Goal: Information Seeking & Learning: Learn about a topic

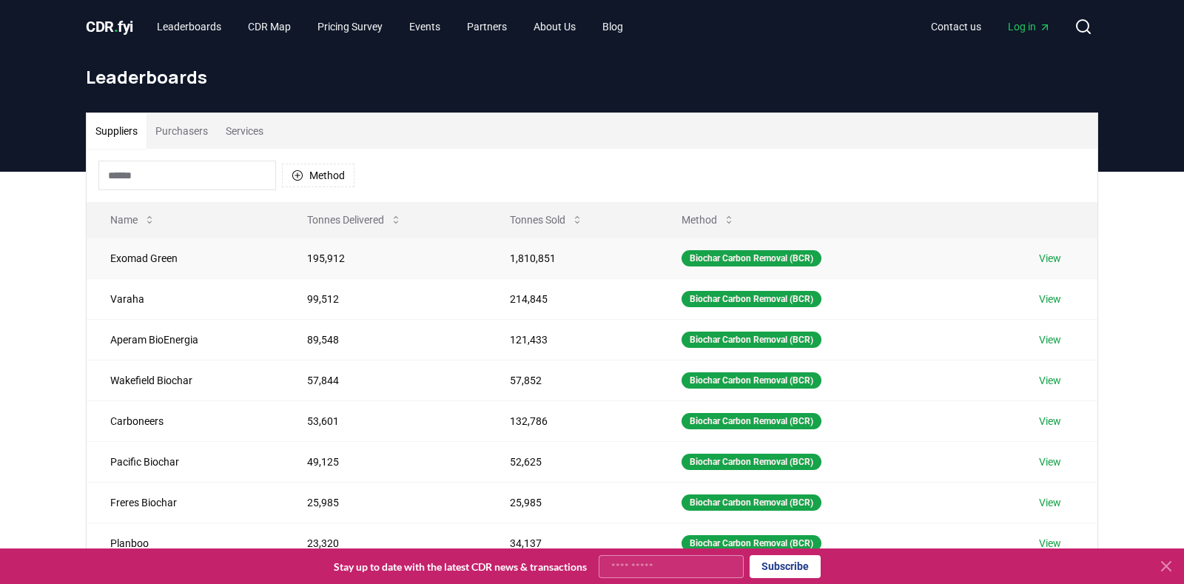
click at [1053, 260] on link "View" at bounding box center [1050, 258] width 22 height 15
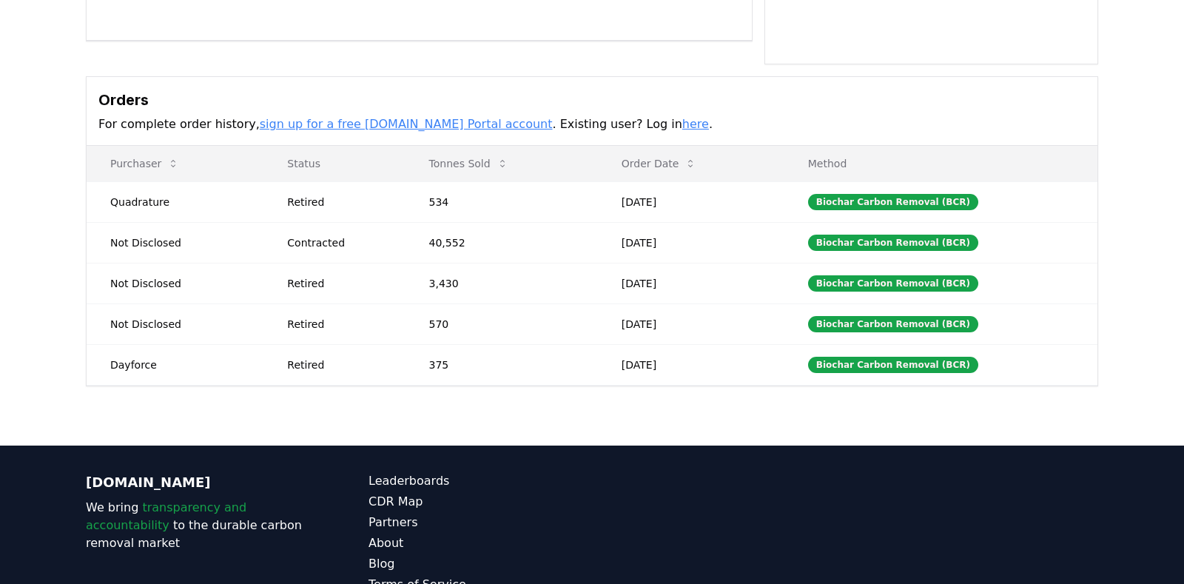
scroll to position [444, 0]
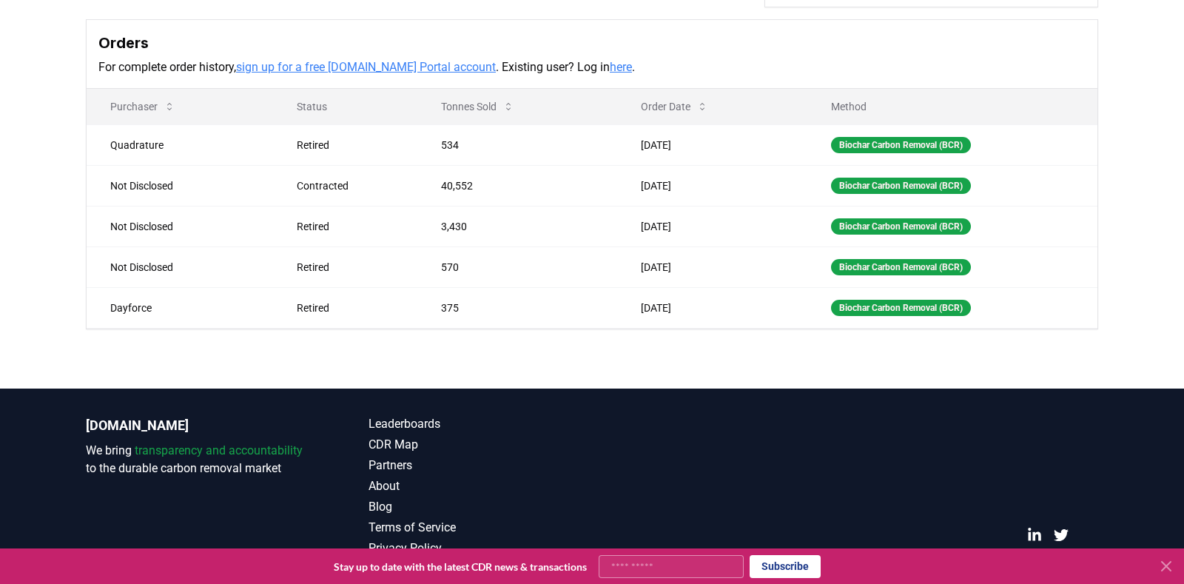
click at [610, 66] on link "here" at bounding box center [621, 67] width 22 height 14
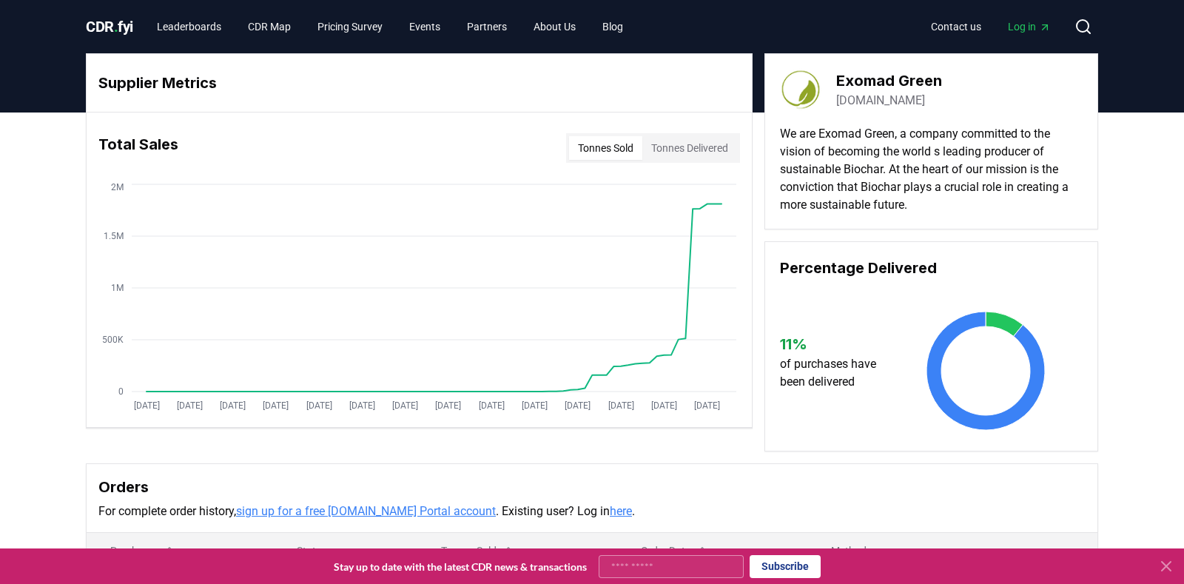
click at [1011, 27] on span "Log in" at bounding box center [1029, 26] width 43 height 15
click at [709, 143] on button "Tonnes Delivered" at bounding box center [689, 148] width 95 height 24
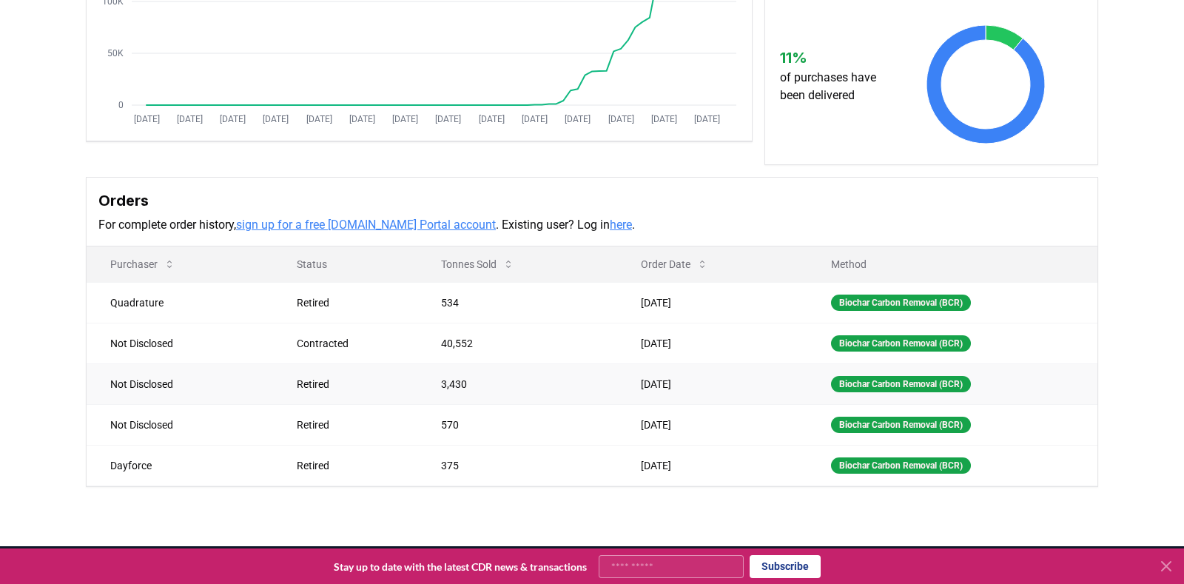
scroll to position [444, 0]
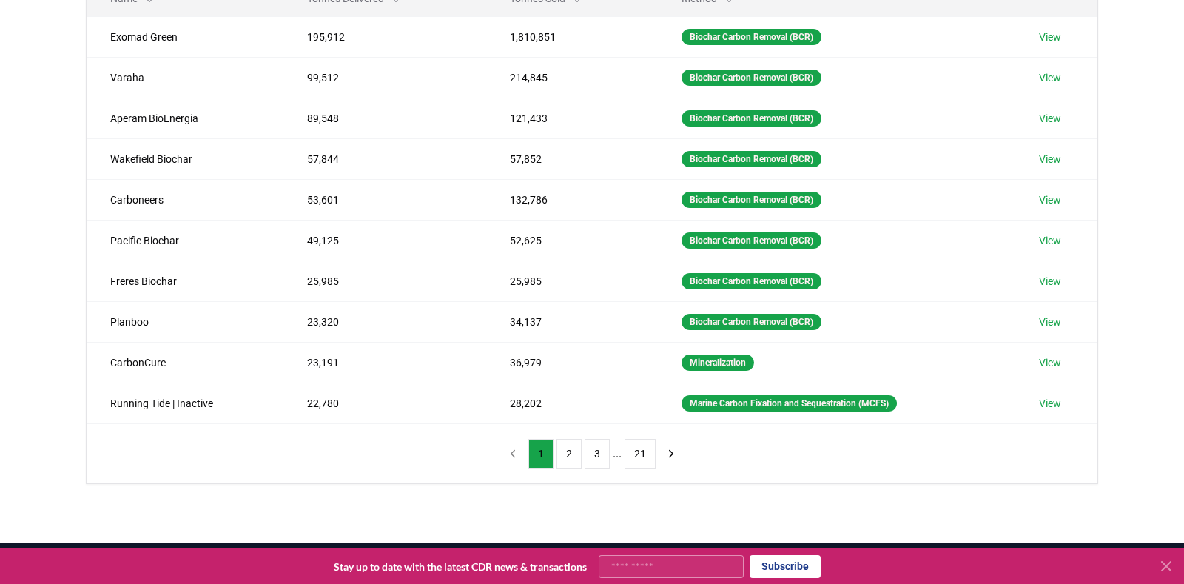
scroll to position [222, 0]
